Goal: Task Accomplishment & Management: Use online tool/utility

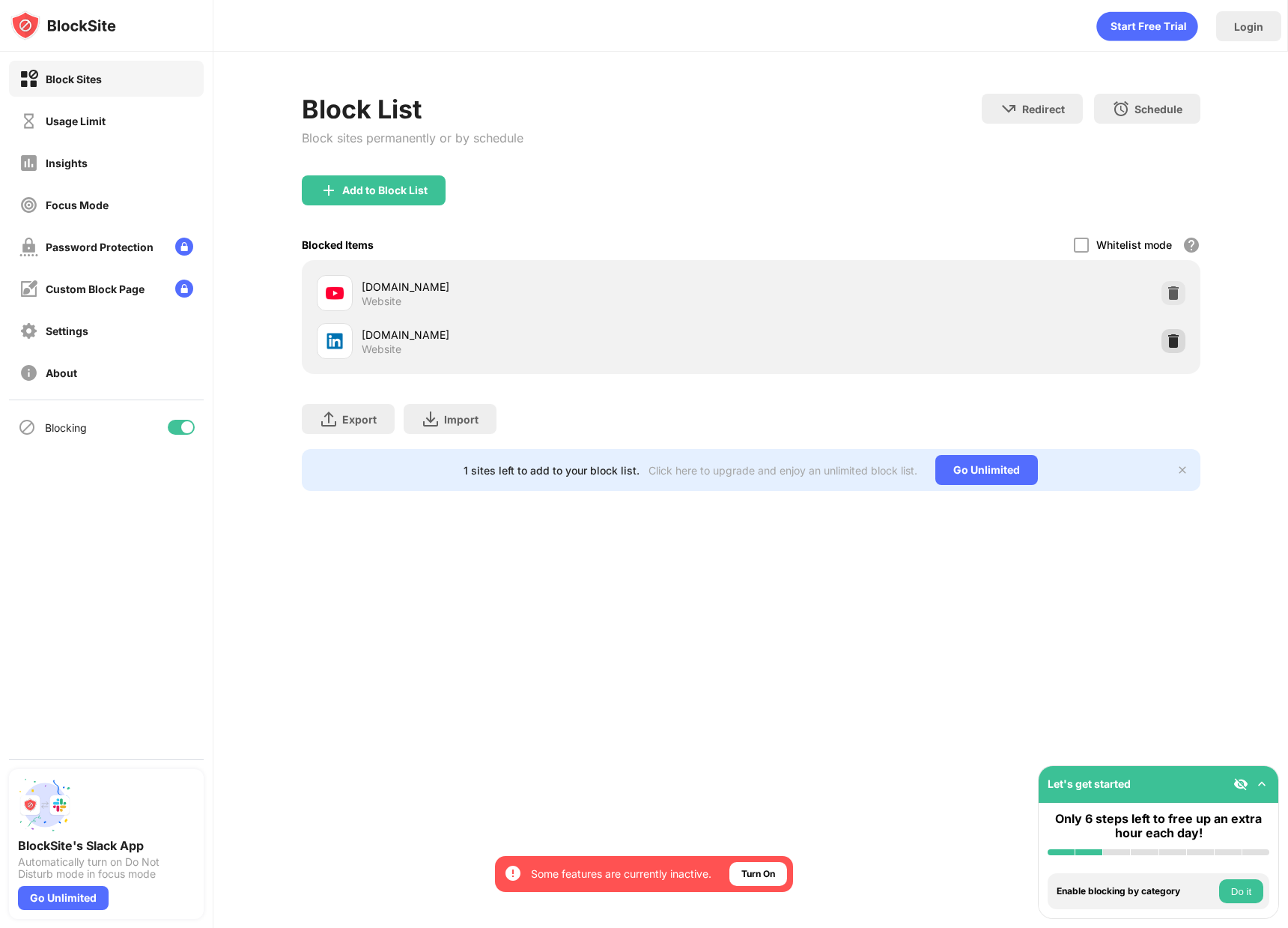
click at [1184, 333] on div at bounding box center [1173, 341] width 24 height 24
click at [1182, 290] on div at bounding box center [1173, 293] width 24 height 24
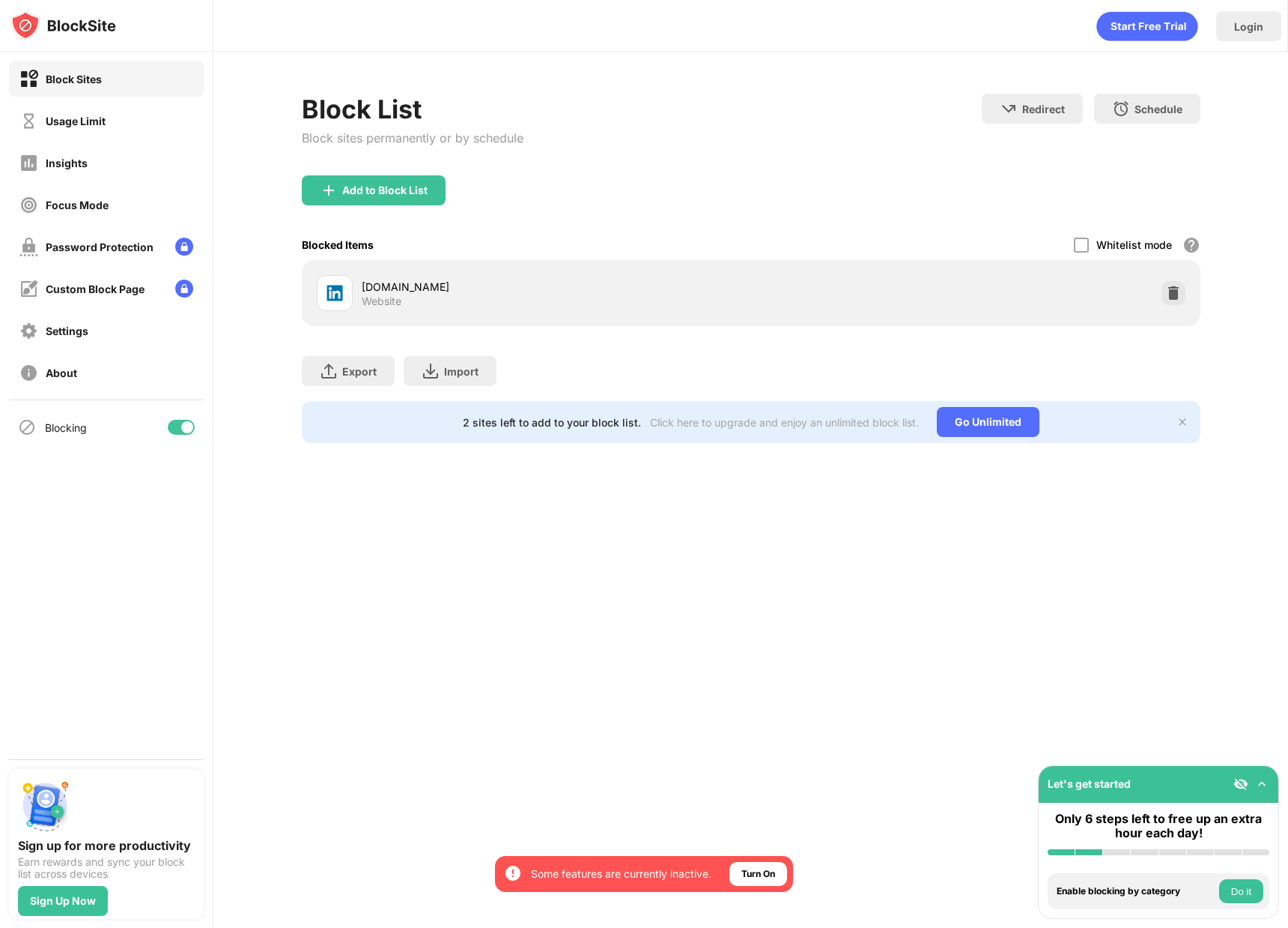
click at [926, 200] on div "Add to Block List" at bounding box center [751, 202] width 898 height 54
